Goal: Complete application form: Complete application form

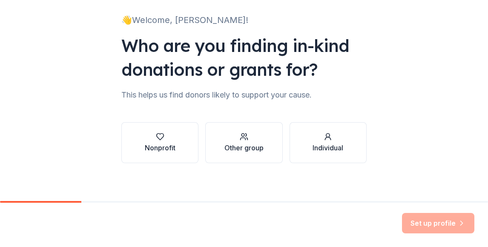
scroll to position [57, 0]
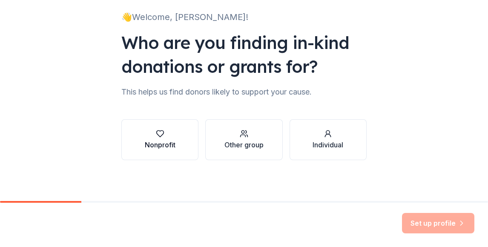
click at [159, 139] on div "Nonprofit" at bounding box center [160, 139] width 31 height 20
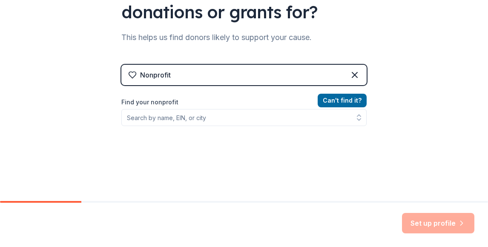
scroll to position [113, 0]
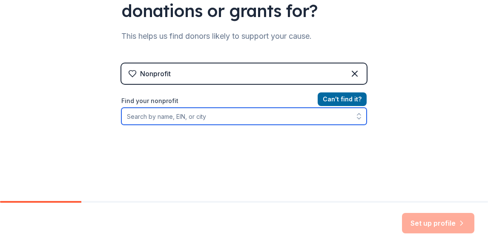
click at [135, 118] on input "Find your nonprofit" at bounding box center [243, 116] width 245 height 17
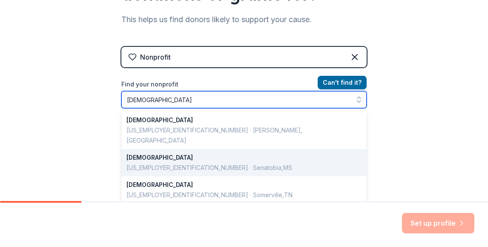
scroll to position [129, 0]
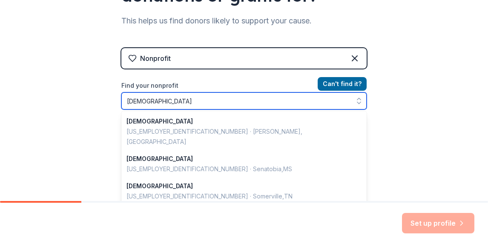
click at [142, 101] on input "[DEMOGRAPHIC_DATA]" at bounding box center [243, 100] width 245 height 17
drag, startPoint x: 142, startPoint y: 101, endPoint x: 133, endPoint y: 100, distance: 9.4
click at [133, 100] on input "[DEMOGRAPHIC_DATA]" at bounding box center [243, 100] width 245 height 17
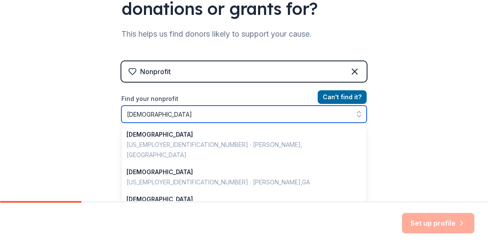
scroll to position [106, 0]
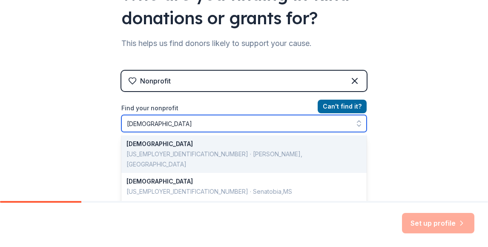
drag, startPoint x: 204, startPoint y: 122, endPoint x: 163, endPoint y: 122, distance: 40.9
click at [163, 122] on input "[DEMOGRAPHIC_DATA]" at bounding box center [243, 123] width 245 height 17
type input "Mount Olive"
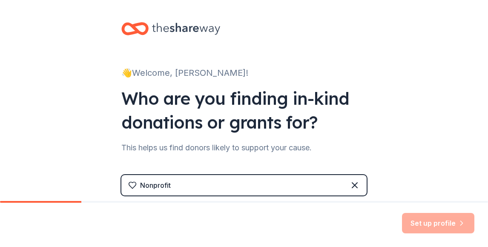
scroll to position [0, 0]
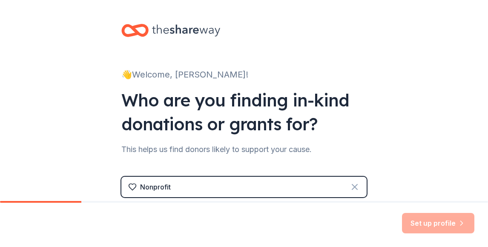
click at [355, 185] on icon at bounding box center [355, 187] width 10 height 10
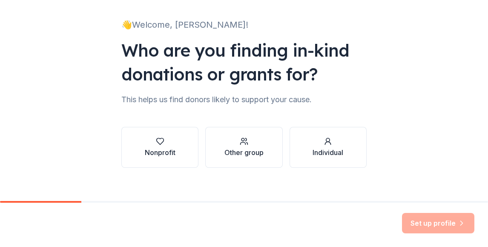
scroll to position [52, 0]
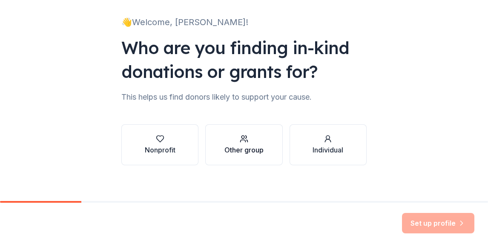
click at [239, 145] on div "Other group" at bounding box center [243, 150] width 39 height 10
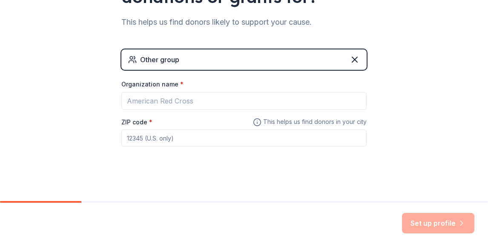
scroll to position [131, 0]
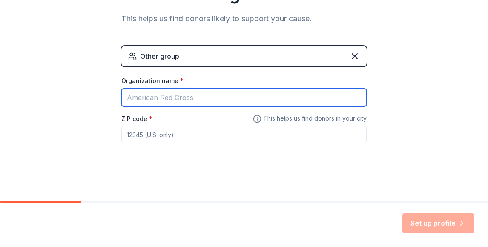
click at [138, 98] on input "Organization name *" at bounding box center [243, 98] width 245 height 18
drag, startPoint x: 139, startPoint y: 97, endPoint x: 109, endPoint y: 97, distance: 29.8
click at [121, 97] on input "JC Mount Olive CME Business Cards" at bounding box center [243, 98] width 245 height 18
drag, startPoint x: 185, startPoint y: 97, endPoint x: 268, endPoint y: 97, distance: 82.6
click at [268, 97] on input "Mount Olive CME Business Cards" at bounding box center [243, 98] width 245 height 18
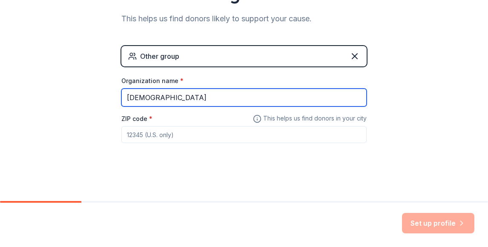
type input "[DEMOGRAPHIC_DATA]"
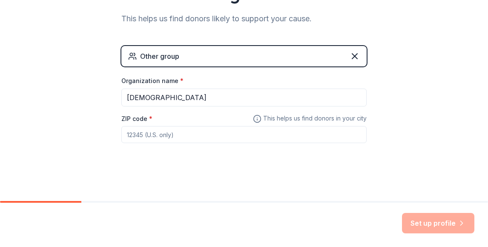
drag, startPoint x: 182, startPoint y: 134, endPoint x: 99, endPoint y: 134, distance: 83.0
click at [121, 134] on input "ZIP code *" at bounding box center [243, 134] width 245 height 17
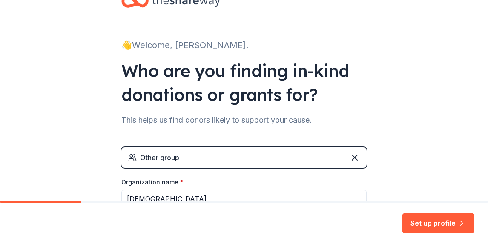
scroll to position [0, 0]
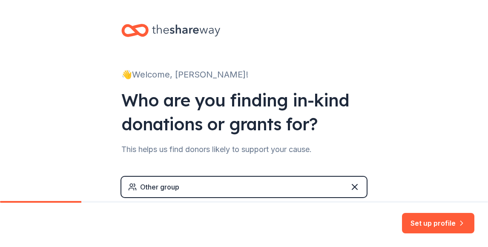
type input "32805"
click at [355, 183] on icon at bounding box center [355, 187] width 10 height 10
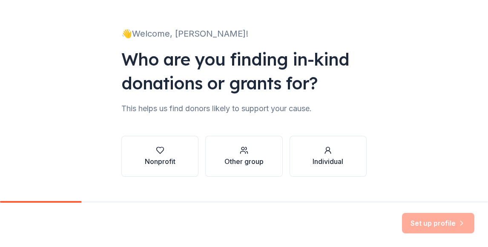
scroll to position [57, 0]
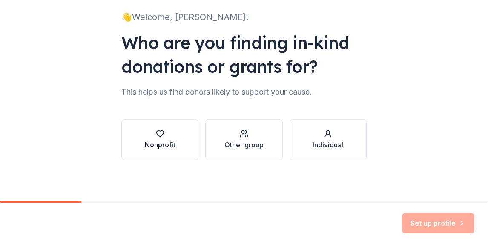
click at [175, 131] on div "button" at bounding box center [160, 133] width 31 height 9
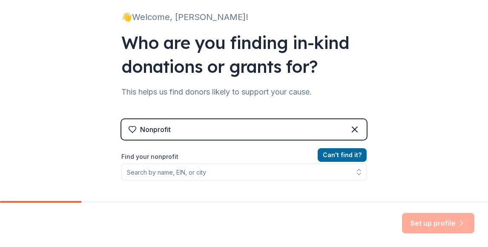
click at [164, 127] on div "Nonprofit" at bounding box center [155, 129] width 31 height 10
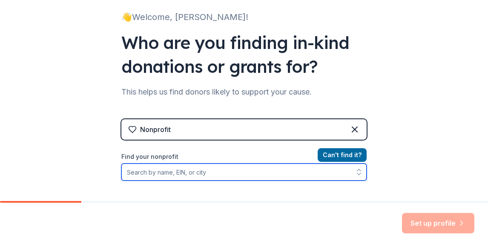
click at [148, 169] on input "Find your nonprofit" at bounding box center [243, 171] width 245 height 17
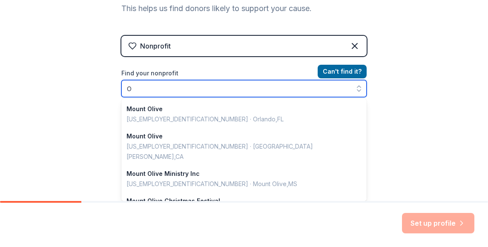
scroll to position [601, 0]
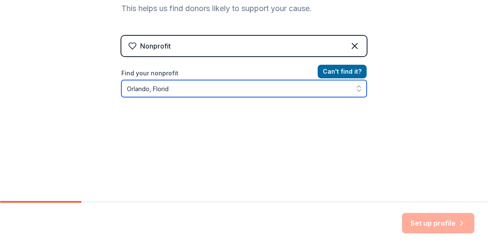
type input "[GEOGRAPHIC_DATA], [US_STATE]"
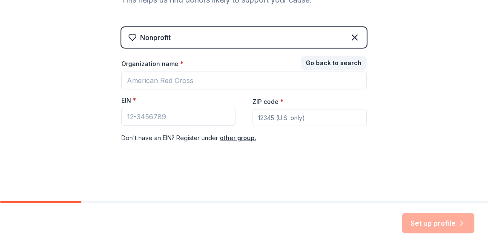
scroll to position [149, 0]
click at [264, 120] on input "ZIP code *" at bounding box center [309, 117] width 114 height 17
type input "32805"
